Goal: Information Seeking & Learning: Learn about a topic

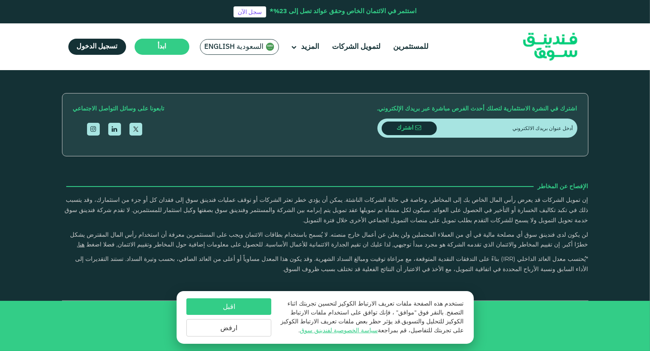
type tc-range-slider "4"
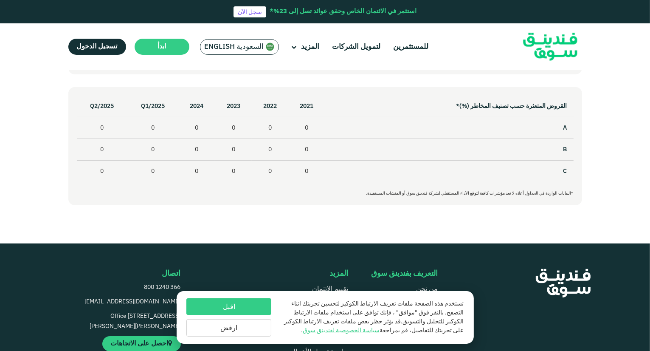
scroll to position [709, 0]
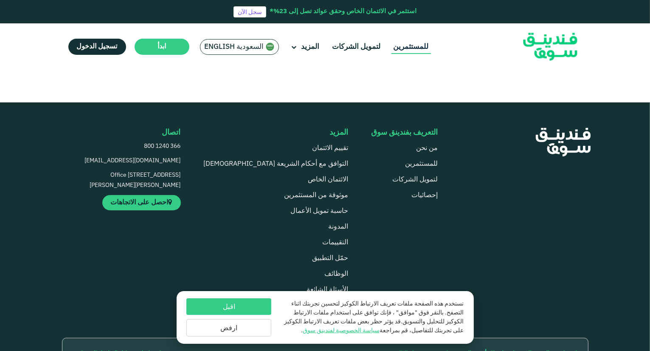
click at [404, 45] on link "للمستثمرين" at bounding box center [411, 47] width 39 height 14
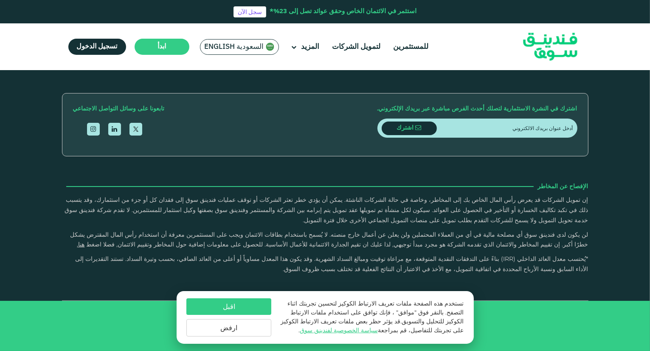
scroll to position [2782, 0]
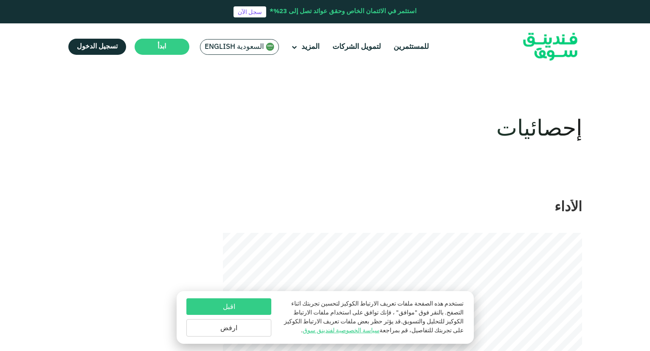
scroll to position [701, 0]
